Goal: Task Accomplishment & Management: Manage account settings

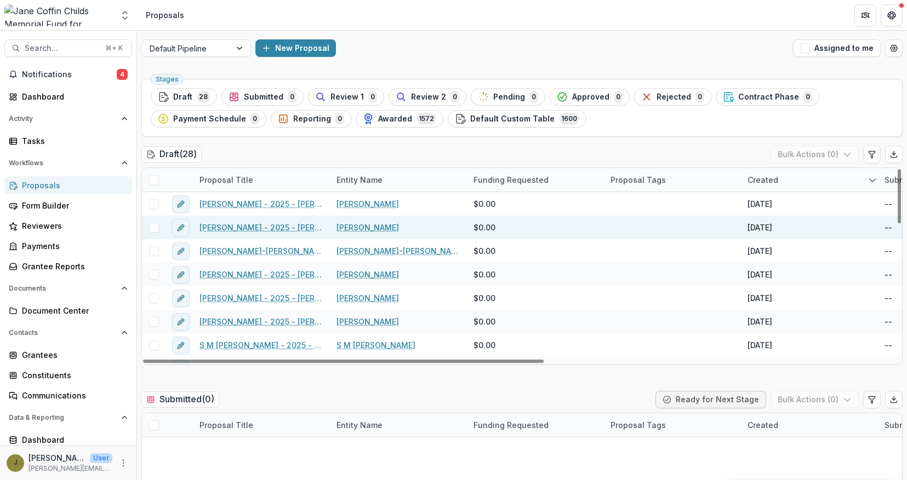
click at [242, 226] on link "[PERSON_NAME] - 2025 - [PERSON_NAME] Childs Memorial Fund - Fellowship Applicat…" at bounding box center [261, 228] width 124 height 12
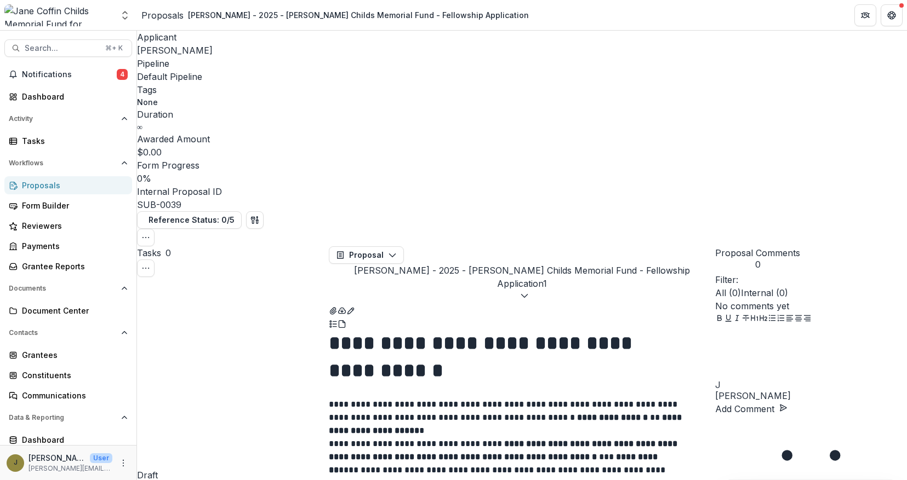
scroll to position [226, 0]
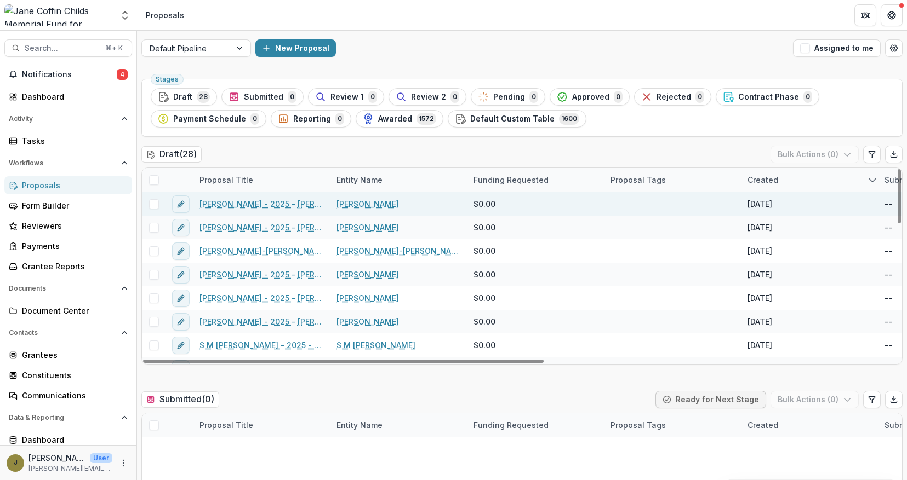
click at [285, 205] on link "[PERSON_NAME] - 2025 - [PERSON_NAME] Memorial Fund - Fellowship Application" at bounding box center [261, 204] width 124 height 12
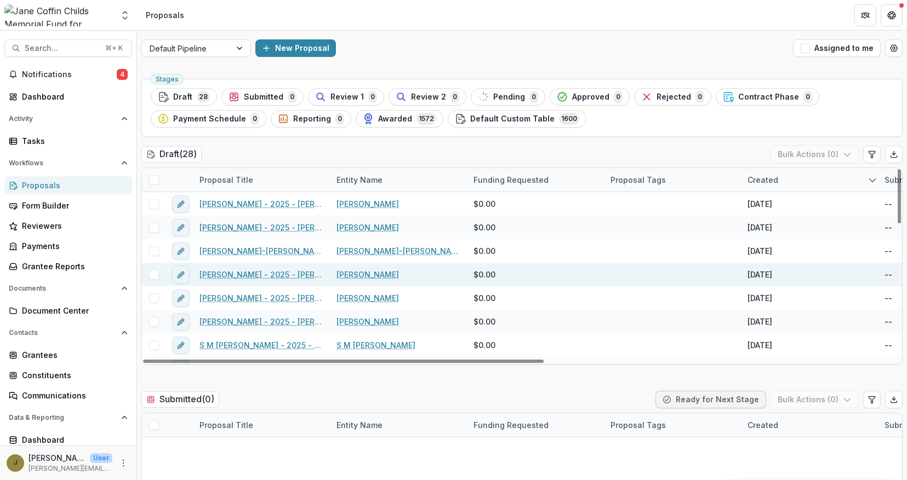
click at [244, 271] on link "[PERSON_NAME] - 2025 - [PERSON_NAME] Childs Memorial Fund - Fellowship Applicat…" at bounding box center [261, 275] width 124 height 12
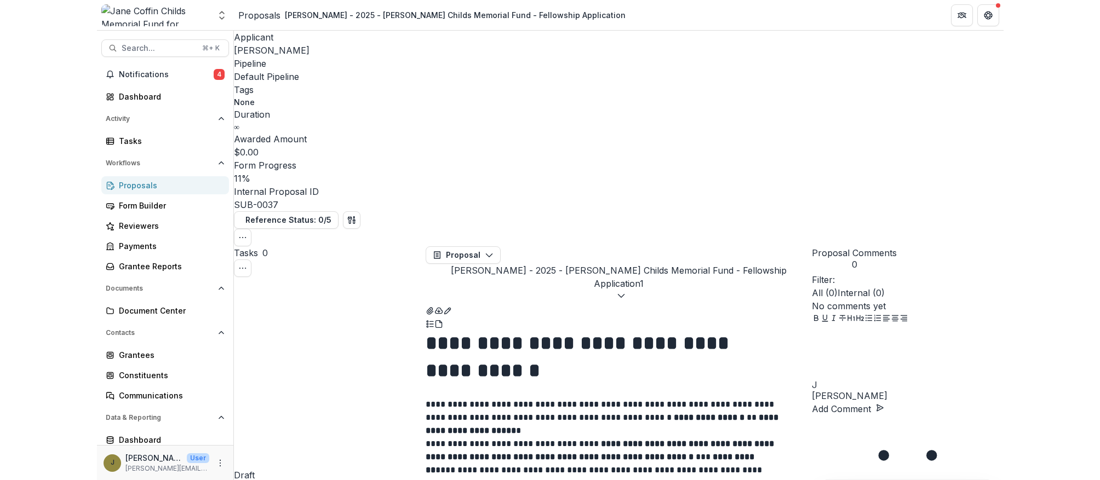
scroll to position [576, 0]
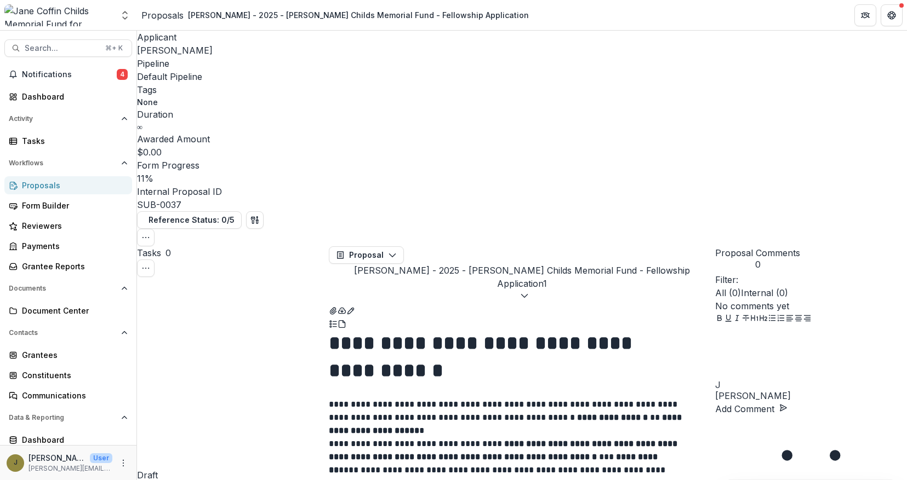
click at [74, 19] on img at bounding box center [58, 15] width 108 height 22
click at [122, 15] on icon "Open entity switcher" at bounding box center [124, 15] width 11 height 11
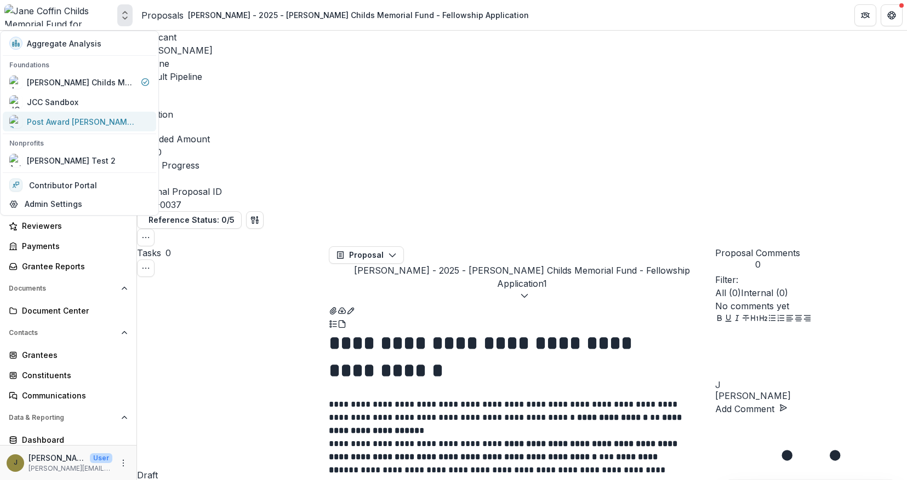
click at [63, 122] on div "Post Award [PERSON_NAME] Childs Memorial Fund" at bounding box center [82, 122] width 110 height 12
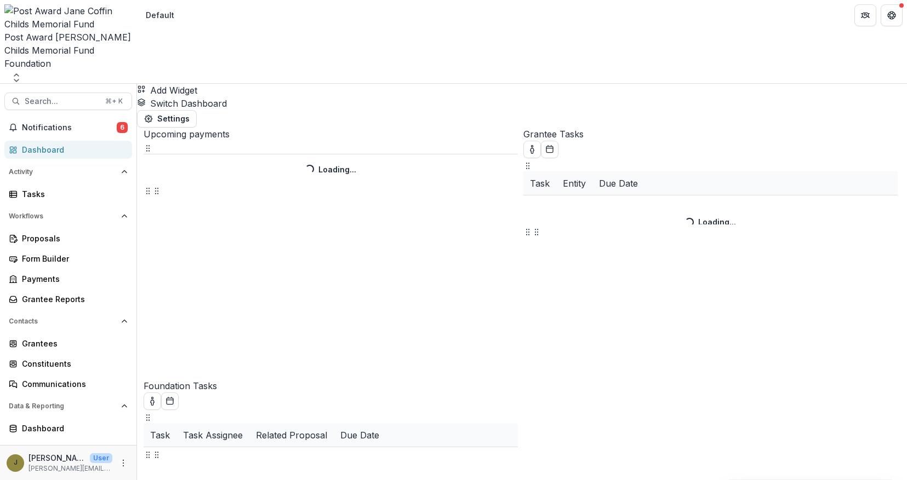
select select "**********"
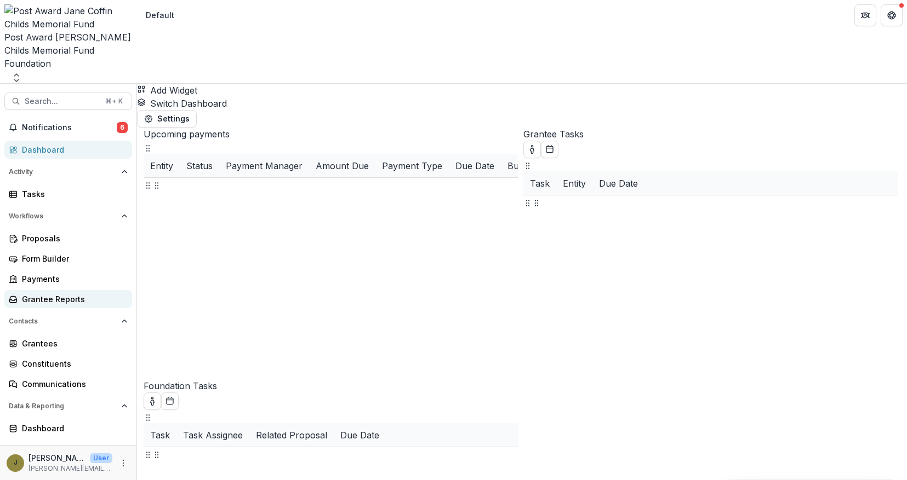
click at [64, 294] on div "Grantee Reports" at bounding box center [72, 300] width 101 height 12
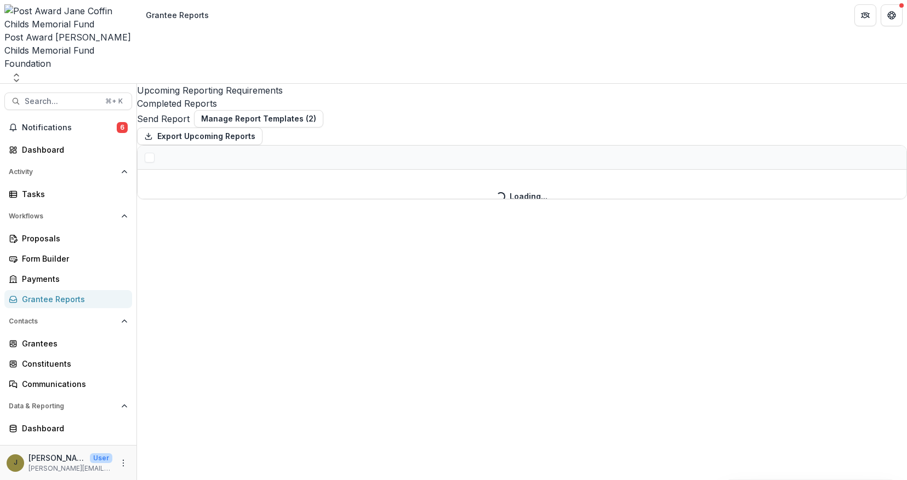
click at [321, 97] on div "Completed Reports" at bounding box center [522, 103] width 770 height 13
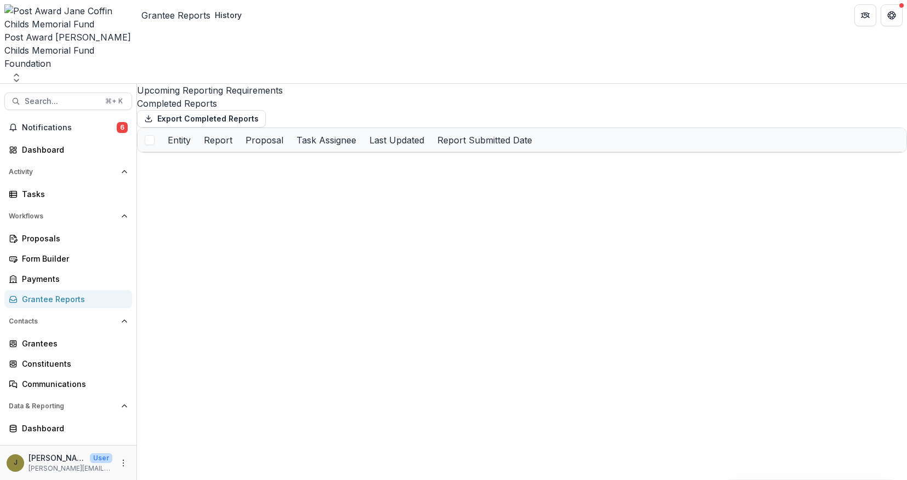
click at [243, 84] on link "Upcoming Reporting Requirements" at bounding box center [522, 90] width 770 height 13
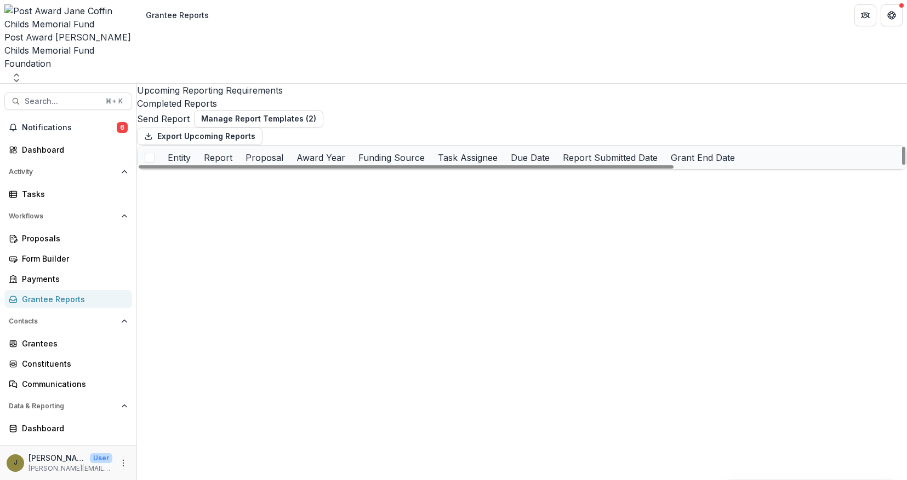
click at [239, 151] on div "Report" at bounding box center [218, 157] width 42 height 13
click at [384, 192] on button "Sort Descending" at bounding box center [405, 186] width 69 height 26
click at [411, 128] on div "Export Upcoming Reports" at bounding box center [522, 137] width 770 height 18
drag, startPoint x: 442, startPoint y: 138, endPoint x: 541, endPoint y: 134, distance: 99.2
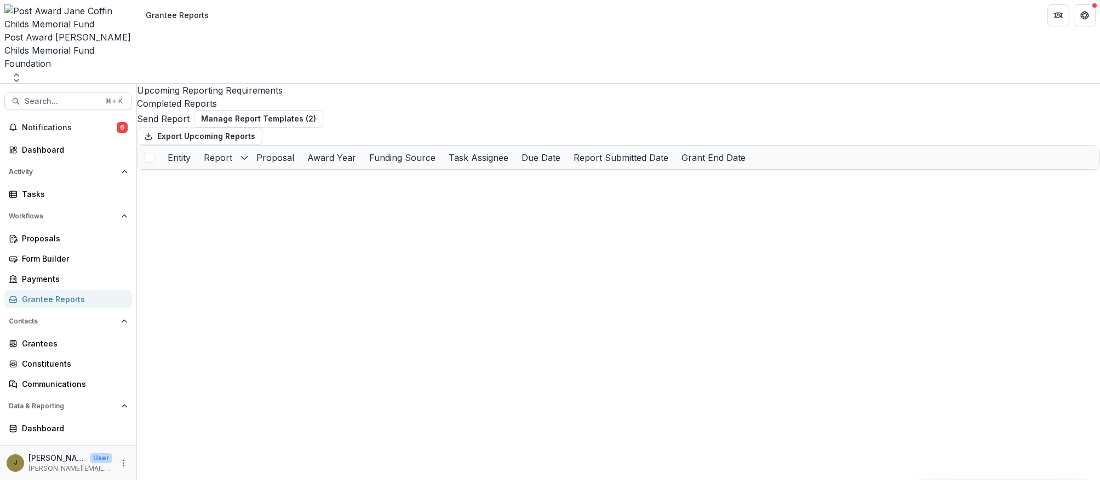
click at [94, 31] on div "Post Award [PERSON_NAME] Childs Memorial Fund" at bounding box center [68, 44] width 128 height 26
click at [22, 72] on icon "Open entity switcher" at bounding box center [16, 77] width 11 height 11
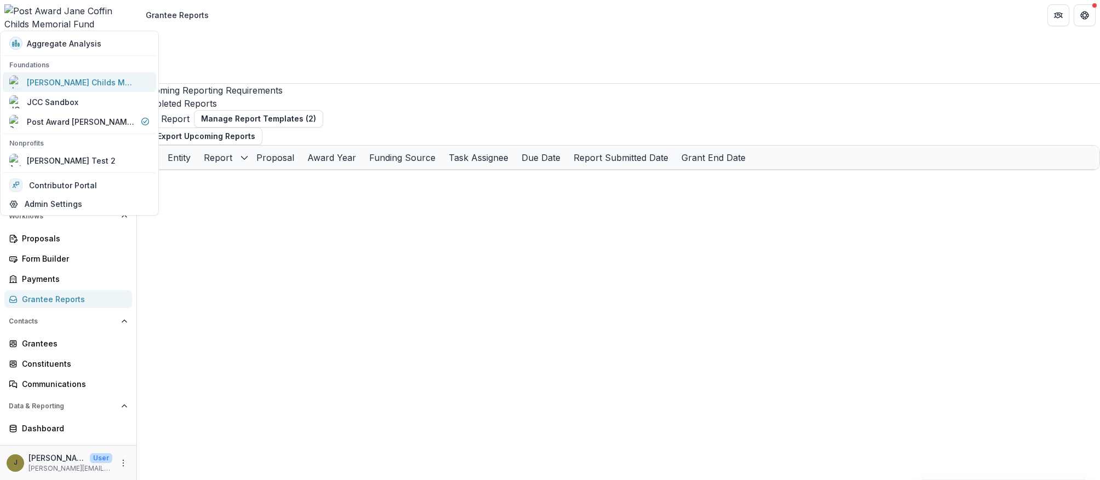
click at [88, 85] on div "[PERSON_NAME] Childs Memorial Fund for Medical Research" at bounding box center [82, 83] width 110 height 12
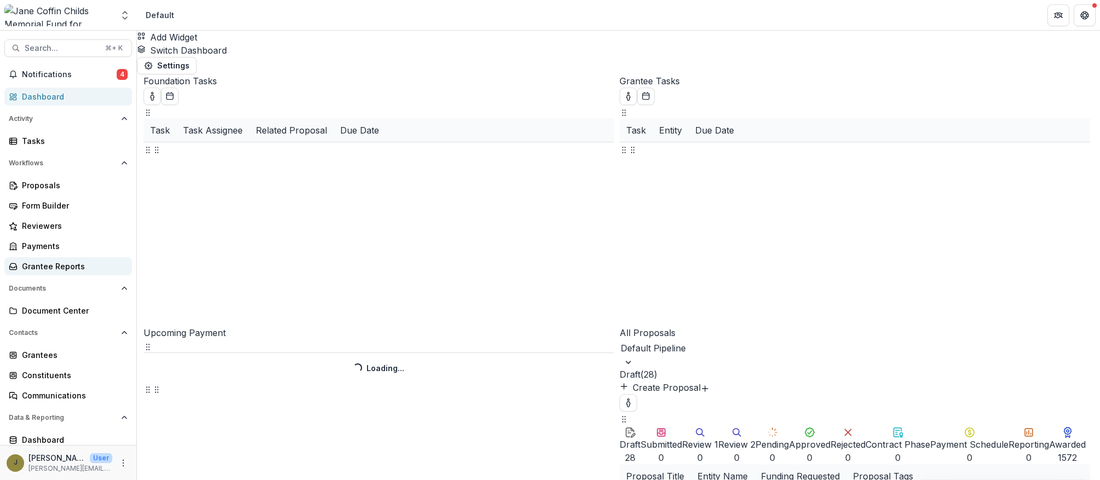
select select "**********"
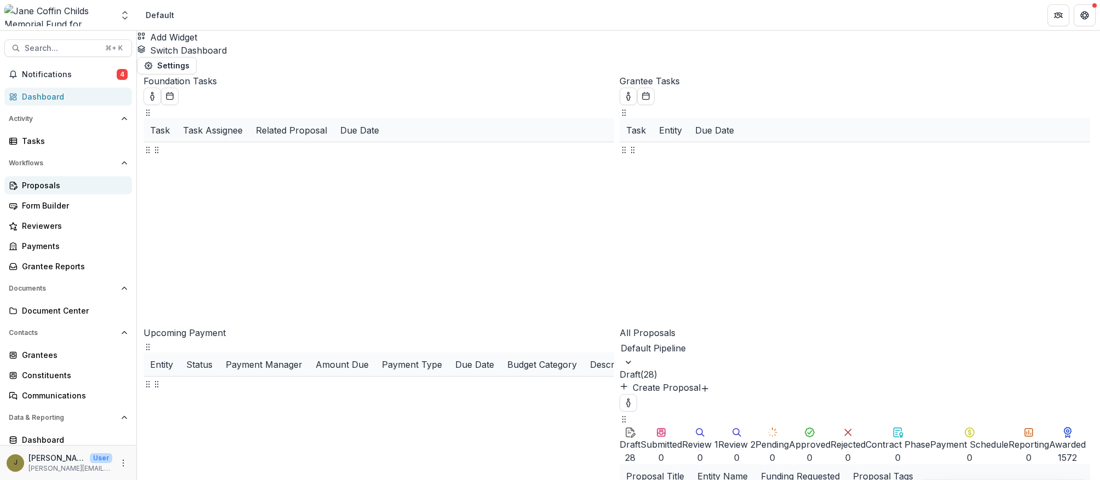
click at [68, 187] on div "Proposals" at bounding box center [72, 186] width 101 height 12
